Goal: Information Seeking & Learning: Check status

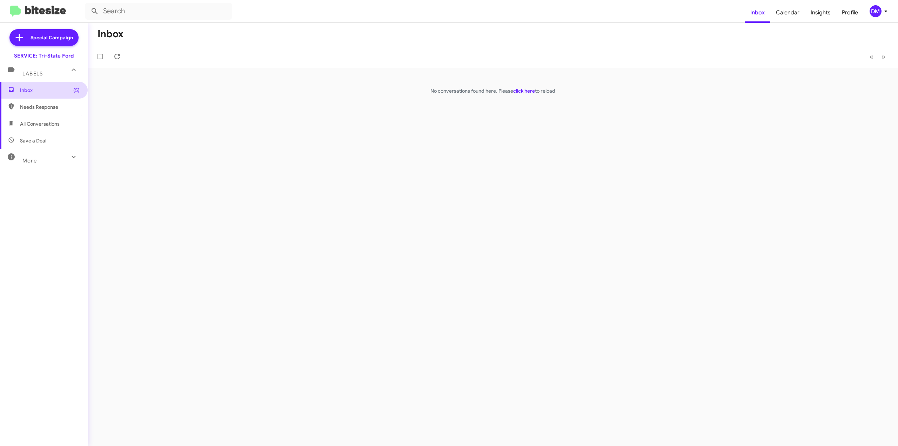
click at [20, 88] on span "Inbox (5)" at bounding box center [50, 90] width 60 height 7
click at [29, 123] on span "All Conversations" at bounding box center [40, 123] width 40 height 7
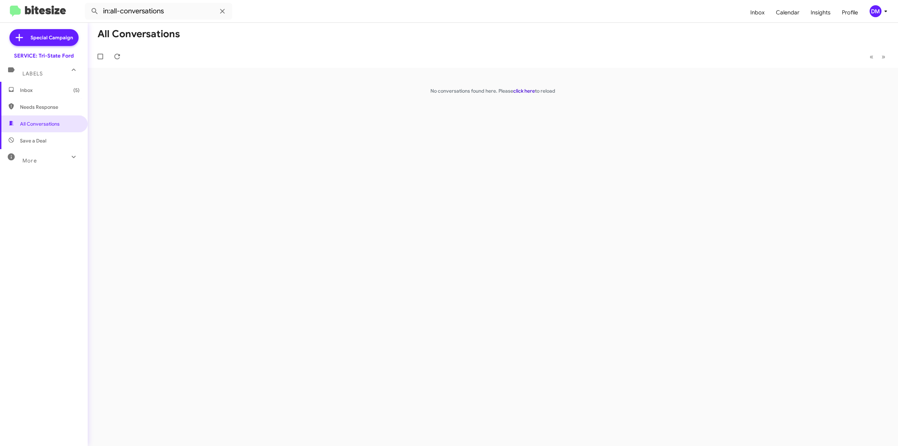
click at [519, 90] on link "click here" at bounding box center [524, 91] width 22 height 6
click at [51, 157] on div "More" at bounding box center [37, 157] width 62 height 13
click at [40, 181] on span "Important" at bounding box center [50, 179] width 60 height 7
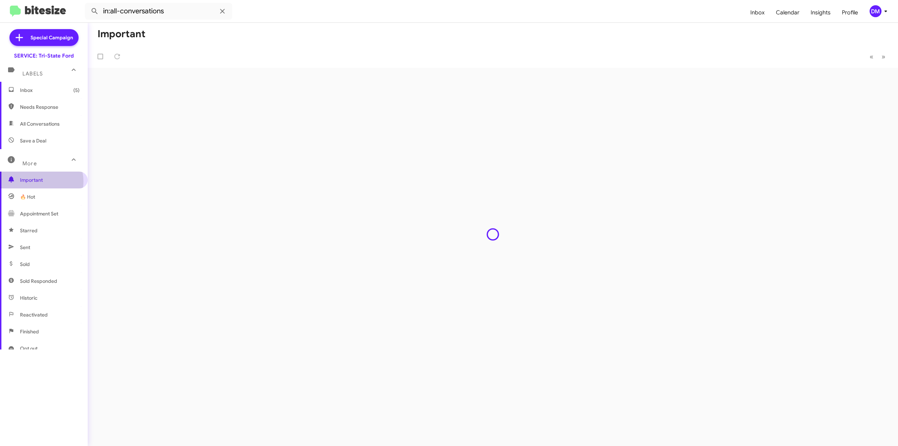
type input "in:important"
click at [877, 14] on div "DM" at bounding box center [875, 11] width 12 height 12
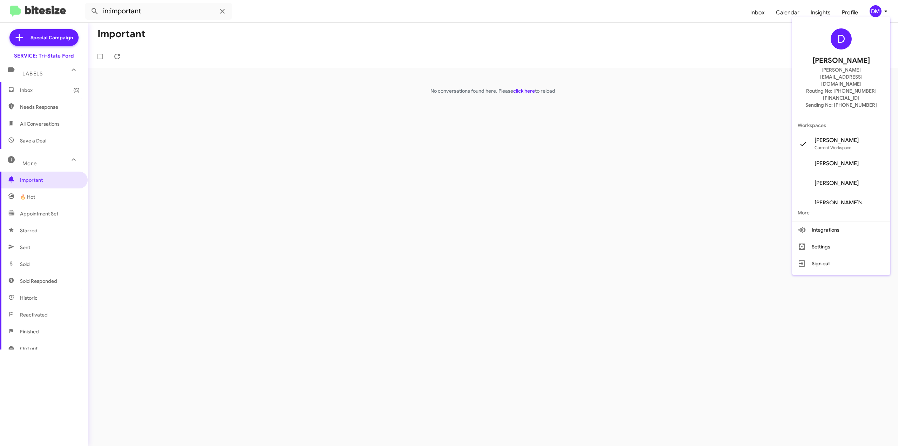
click at [839, 137] on span "[PERSON_NAME]" at bounding box center [836, 140] width 44 height 7
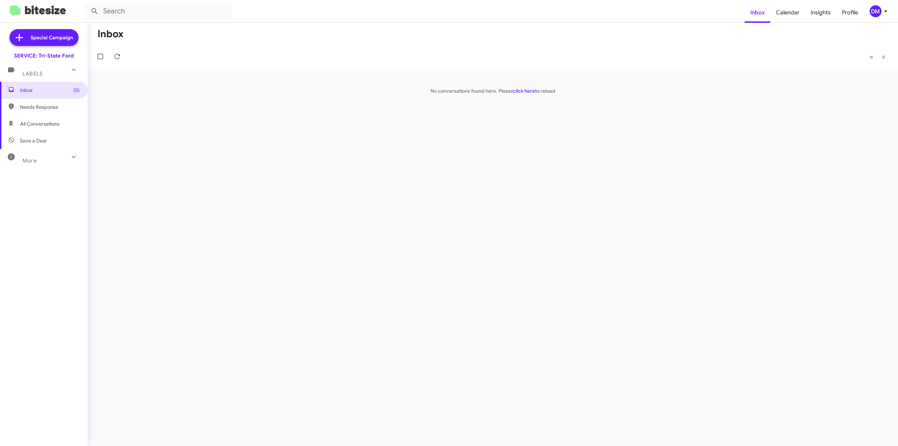
click at [516, 87] on p "No conversations found here. Please click here to reload" at bounding box center [493, 90] width 810 height 7
click at [516, 91] on link "click here" at bounding box center [524, 91] width 22 height 6
click at [874, 12] on div "DM" at bounding box center [875, 11] width 12 height 12
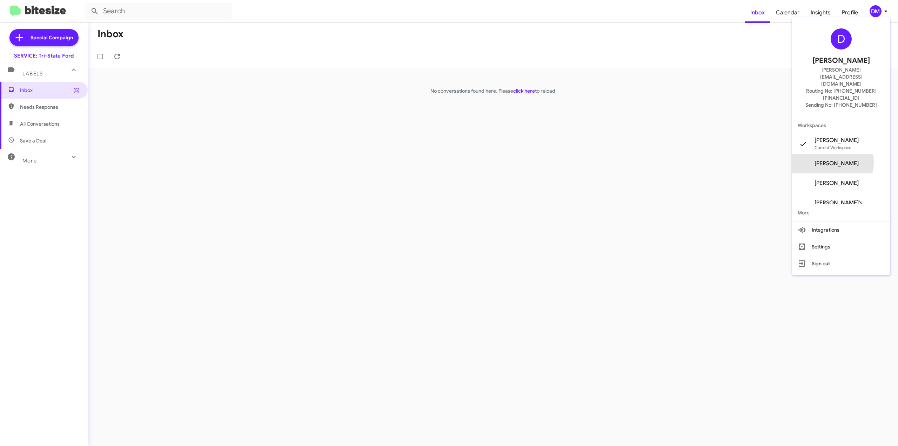
click at [841, 160] on span "[PERSON_NAME]" at bounding box center [836, 163] width 44 height 7
